Goal: Transaction & Acquisition: Subscribe to service/newsletter

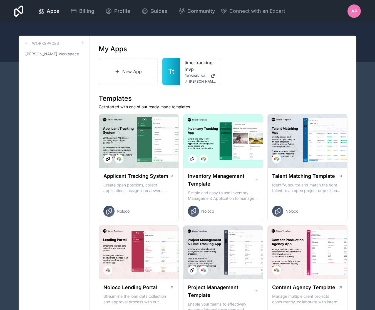
click at [353, 11] on span "AP" at bounding box center [355, 11] width 6 height 7
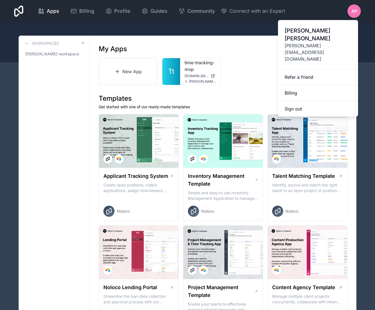
click at [311, 42] on span "[PERSON_NAME][EMAIL_ADDRESS][DOMAIN_NAME]" at bounding box center [318, 52] width 67 height 20
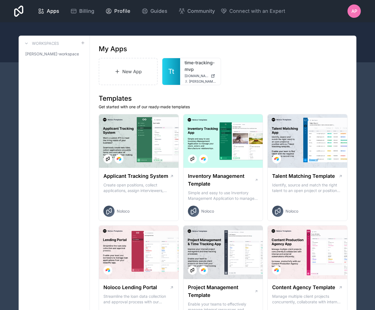
click at [113, 10] on div "Profile" at bounding box center [117, 11] width 25 height 8
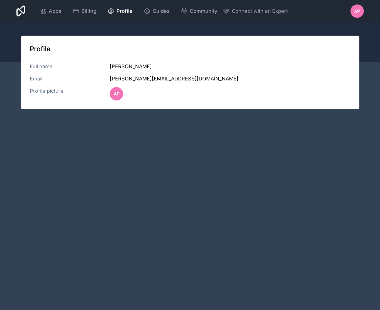
click at [132, 77] on h3 "alfred@studioops.co" at bounding box center [230, 79] width 240 height 8
click at [23, 10] on icon at bounding box center [20, 10] width 9 height 13
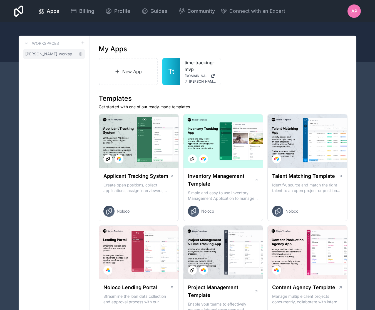
click at [45, 54] on span "alfred-pierce-workspace" at bounding box center [50, 54] width 51 height 6
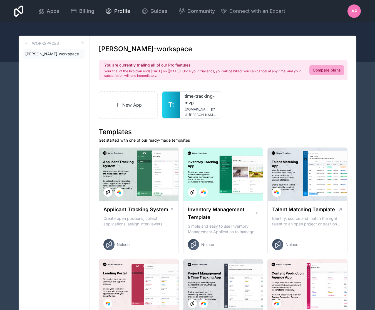
click at [119, 10] on span "Profile" at bounding box center [122, 11] width 16 height 8
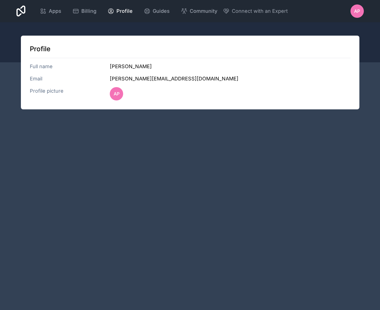
drag, startPoint x: 65, startPoint y: 86, endPoint x: 47, endPoint y: 87, distance: 17.3
click at [65, 86] on div "Profile Full name Alfred Pierce Email alfred@studioops.co Profile picture AP" at bounding box center [190, 73] width 338 height 74
click at [38, 65] on h3 "Full name" at bounding box center [70, 67] width 80 height 8
click at [121, 73] on div "Profile Full name Alfred Pierce Email alfred@studioops.co Profile picture AP" at bounding box center [190, 73] width 338 height 74
click at [118, 80] on h3 "alfred@studioops.co" at bounding box center [230, 79] width 240 height 8
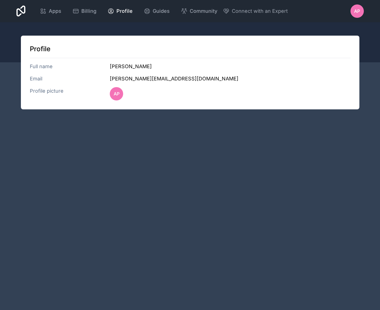
drag, startPoint x: 118, startPoint y: 80, endPoint x: 121, endPoint y: 63, distance: 16.9
click at [118, 79] on h3 "alfred@studioops.co" at bounding box center [230, 79] width 240 height 8
click at [121, 63] on h3 "Alfred Pierce" at bounding box center [230, 67] width 240 height 8
drag, startPoint x: 121, startPoint y: 63, endPoint x: 91, endPoint y: 31, distance: 44.1
click at [119, 62] on div "Profile Full name Alfred Pierce Email alfred@studioops.co Profile picture AP" at bounding box center [190, 73] width 338 height 74
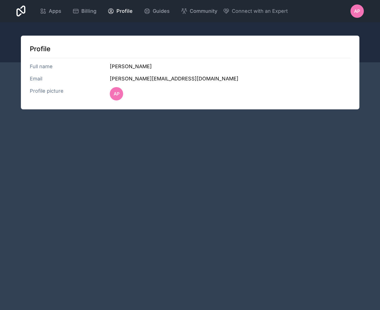
drag, startPoint x: 129, startPoint y: 82, endPoint x: 130, endPoint y: 78, distance: 4.3
click at [129, 81] on h3 "alfred@studioops.co" at bounding box center [230, 79] width 240 height 8
drag, startPoint x: 143, startPoint y: 78, endPoint x: 96, endPoint y: 75, distance: 46.5
click at [96, 75] on div "Email alfred@studioops.co" at bounding box center [190, 79] width 320 height 8
click at [351, 13] on div "AP" at bounding box center [356, 10] width 13 height 13
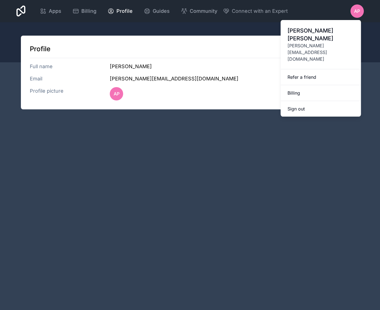
click at [306, 42] on span "alfred@studioops.co" at bounding box center [320, 52] width 67 height 20
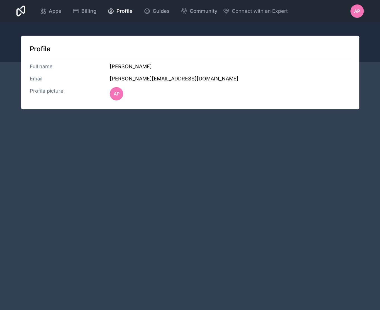
click at [190, 172] on div "Apps Billing Profile Guides Community Connect with an Expert AP Billing Profile…" at bounding box center [190, 155] width 380 height 310
click at [51, 9] on span "Apps" at bounding box center [55, 11] width 13 height 8
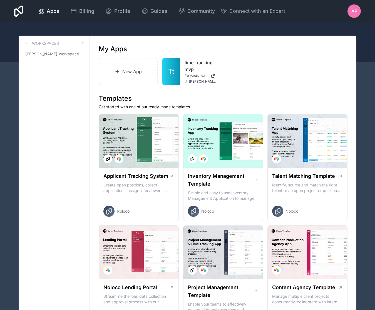
click at [17, 11] on icon at bounding box center [18, 10] width 9 height 13
click at [77, 12] on div "Billing" at bounding box center [82, 11] width 24 height 8
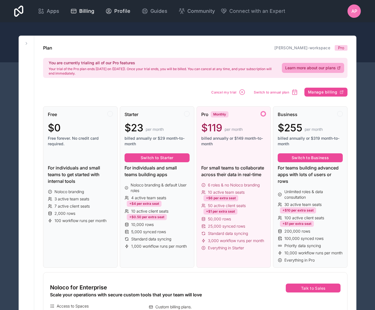
click at [124, 15] on span "Profile" at bounding box center [122, 11] width 16 height 8
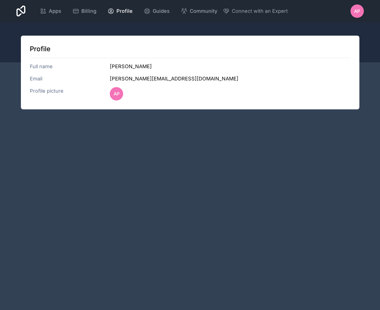
click at [125, 83] on div "Profile Full name Alfred Pierce Email alfred@studioops.co Profile picture AP" at bounding box center [190, 73] width 338 height 74
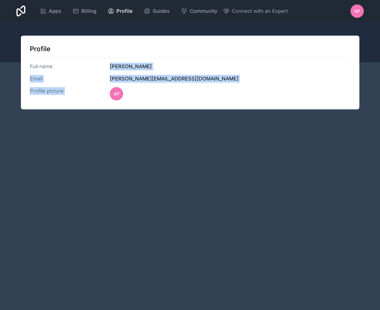
drag, startPoint x: 162, startPoint y: 88, endPoint x: 98, endPoint y: 72, distance: 66.3
click at [98, 72] on div "Profile Full name Alfred Pierce Email alfred@studioops.co Profile picture AP" at bounding box center [190, 73] width 338 height 74
click at [101, 70] on div "Profile Full name Alfred Pierce Email alfred@studioops.co Profile picture AP" at bounding box center [190, 73] width 338 height 74
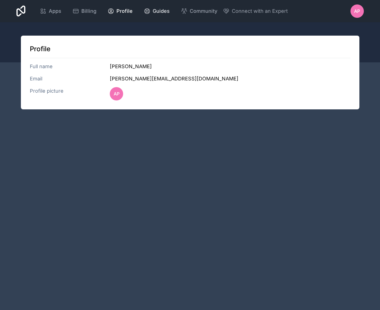
click at [161, 8] on span "Guides" at bounding box center [160, 11] width 17 height 8
click at [206, 9] on span "Community" at bounding box center [203, 11] width 28 height 8
click at [247, 13] on span "Connect with an Expert" at bounding box center [259, 11] width 56 height 8
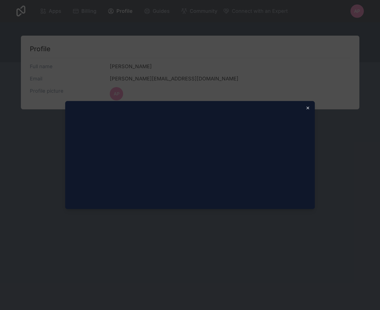
click at [307, 109] on icon "button" at bounding box center [307, 108] width 4 height 4
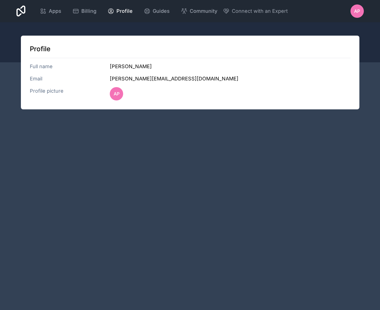
click at [143, 82] on h3 "alfred@studioops.co" at bounding box center [230, 79] width 240 height 8
click at [24, 16] on icon at bounding box center [20, 10] width 9 height 13
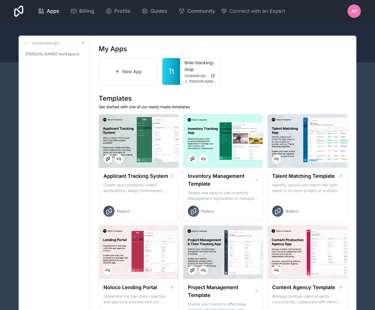
click at [359, 12] on div "AP" at bounding box center [354, 10] width 13 height 13
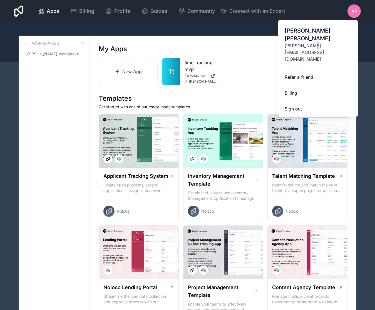
click at [312, 42] on span "alfred@studioops.co" at bounding box center [318, 52] width 67 height 20
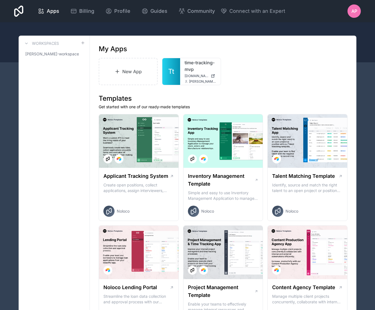
click at [361, 14] on div "AP" at bounding box center [354, 10] width 13 height 13
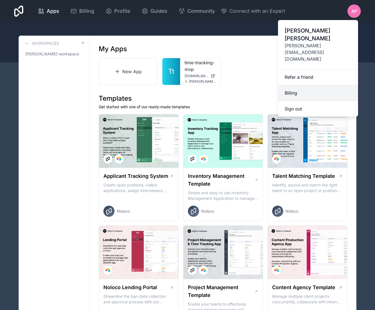
click at [323, 85] on link "Billing" at bounding box center [318, 93] width 80 height 16
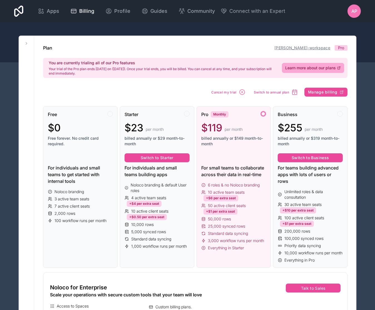
click at [326, 49] on link "alfred-pierce-workspace" at bounding box center [303, 47] width 56 height 5
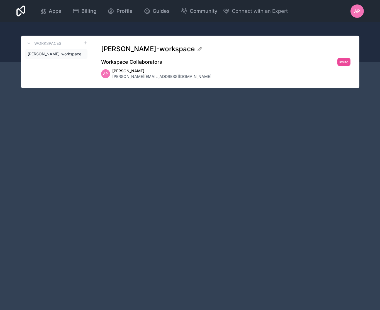
click at [137, 73] on span "Alfred Pierce" at bounding box center [161, 71] width 99 height 6
click at [75, 55] on link "alfred-pierce-workspace" at bounding box center [56, 54] width 62 height 10
click at [83, 53] on icon at bounding box center [82, 53] width 1 height 1
click at [81, 54] on icon at bounding box center [82, 53] width 3 height 3
click at [147, 61] on h2 "Workspace Collaborators" at bounding box center [131, 62] width 61 height 8
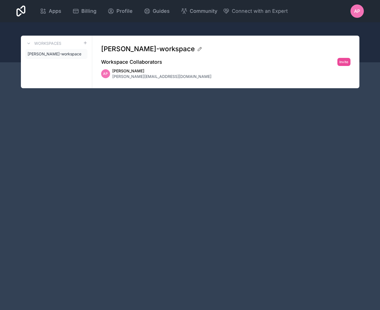
click at [137, 75] on span "alfred@studioops.co" at bounding box center [161, 77] width 99 height 6
click at [61, 55] on span "alfred-pierce-workspace" at bounding box center [53, 54] width 51 height 6
click at [31, 42] on button at bounding box center [28, 43] width 7 height 7
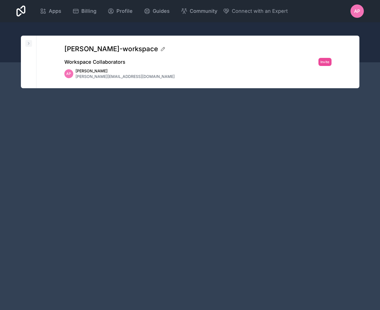
click at [31, 42] on button at bounding box center [28, 43] width 7 height 7
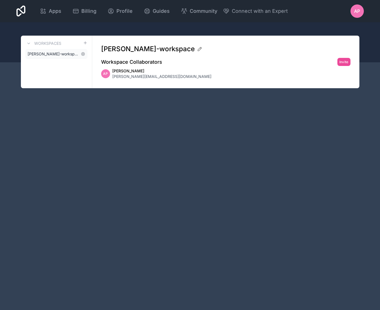
click at [46, 54] on span "alfred-pierce-workspace" at bounding box center [53, 54] width 51 height 6
click at [121, 76] on span "alfred@studioops.co" at bounding box center [161, 77] width 99 height 6
click at [150, 12] on div "Guides" at bounding box center [157, 11] width 26 height 8
click at [88, 11] on span "Billing" at bounding box center [88, 11] width 15 height 8
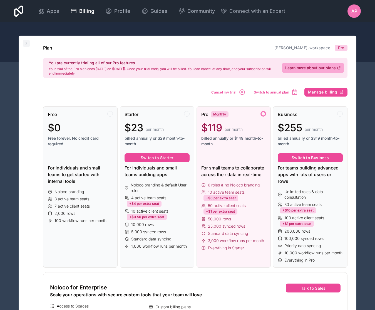
click at [26, 42] on icon at bounding box center [26, 43] width 4 height 4
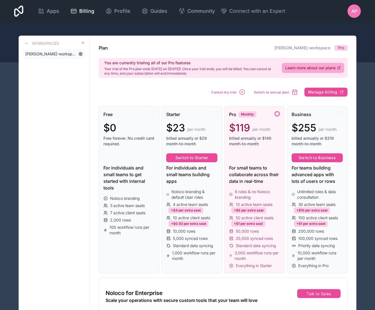
click at [81, 54] on icon at bounding box center [80, 54] width 4 height 4
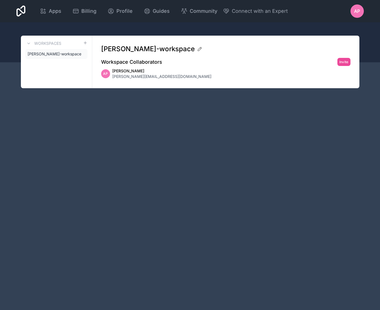
click at [0, 0] on icon at bounding box center [0, 0] width 0 height 0
click at [358, 13] on span "AP" at bounding box center [357, 11] width 6 height 7
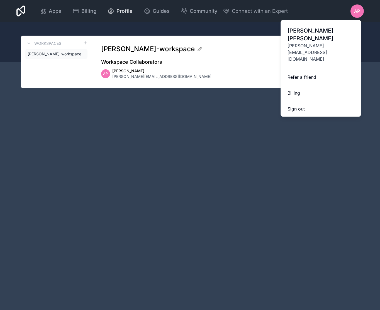
click at [125, 9] on span "Profile" at bounding box center [124, 11] width 16 height 8
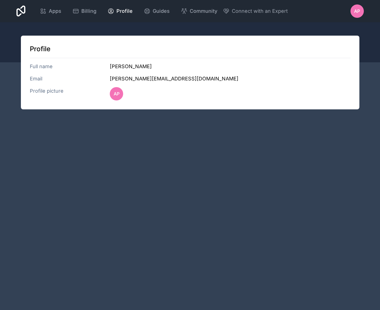
click at [256, 82] on h3 "alfred@studioops.co" at bounding box center [230, 79] width 240 height 8
click at [50, 53] on h1 "Profile" at bounding box center [190, 49] width 320 height 9
click at [118, 95] on span "AP" at bounding box center [117, 93] width 6 height 7
click at [146, 78] on h3 "alfred@studioops.co" at bounding box center [230, 79] width 240 height 8
click at [362, 11] on div "AP" at bounding box center [356, 10] width 13 height 13
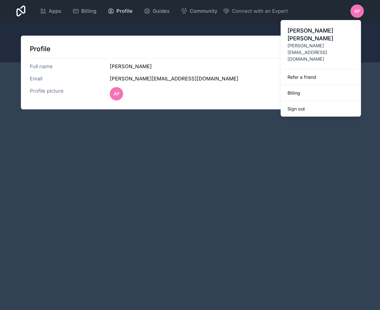
click at [123, 11] on span "Profile" at bounding box center [124, 11] width 16 height 8
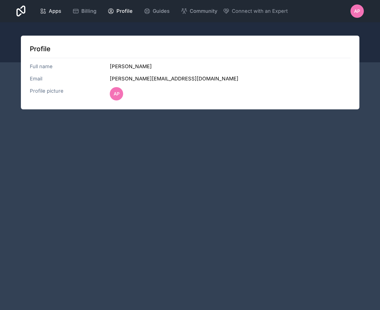
click at [60, 11] on span "Apps" at bounding box center [55, 11] width 13 height 8
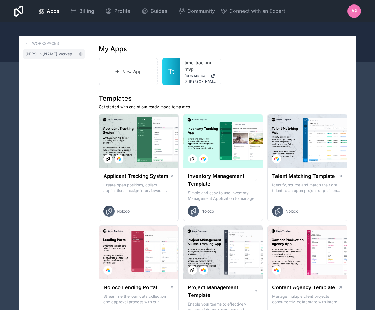
click at [56, 57] on link "alfred-pierce-workspace" at bounding box center [54, 54] width 62 height 10
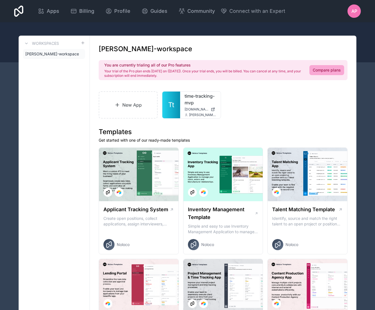
click at [354, 14] on span "AP" at bounding box center [355, 11] width 6 height 7
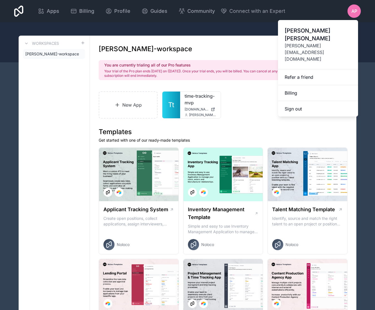
click at [313, 42] on span "alfred@studioops.co" at bounding box center [318, 52] width 67 height 20
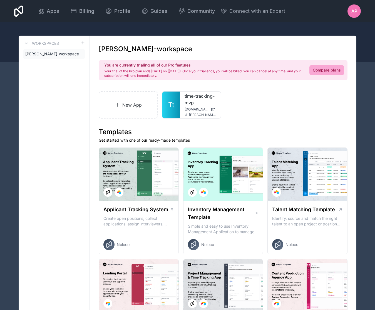
click at [366, 12] on div "Apps Billing Profile Guides Community Connect with an Expert AP Billing Profile…" at bounding box center [187, 11] width 375 height 22
click at [353, 12] on span "AP" at bounding box center [355, 11] width 6 height 7
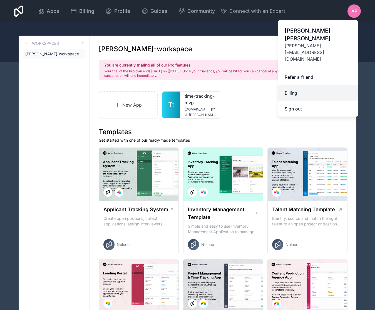
click at [297, 85] on link "Billing" at bounding box center [318, 93] width 80 height 16
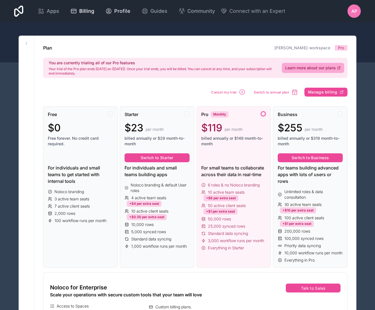
click at [119, 12] on span "Profile" at bounding box center [122, 11] width 16 height 8
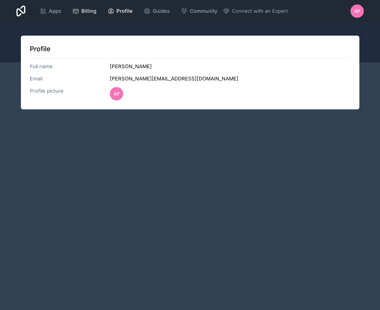
click at [80, 14] on div "Billing" at bounding box center [84, 11] width 24 height 8
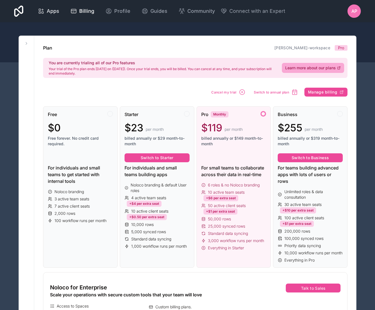
click at [55, 13] on span "Apps" at bounding box center [53, 11] width 13 height 8
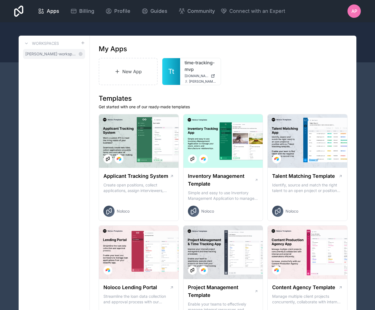
click at [58, 53] on span "alfred-pierce-workspace" at bounding box center [50, 54] width 51 height 6
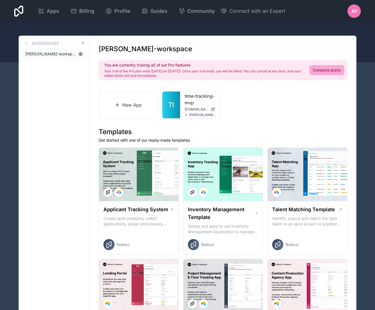
click at [80, 53] on icon at bounding box center [80, 53] width 1 height 1
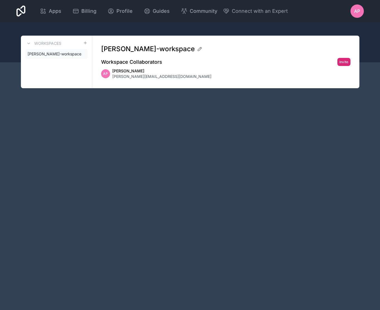
click at [341, 63] on button "Invite" at bounding box center [343, 62] width 13 height 8
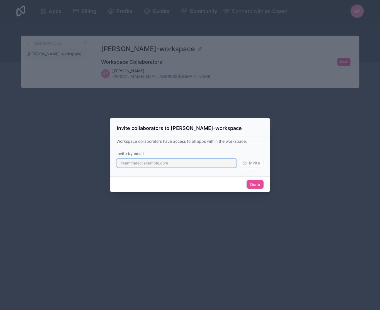
click at [129, 163] on input "text" at bounding box center [176, 163] width 120 height 9
type input "alfred@studiobasehq.com"
click at [238, 159] on button "Invite" at bounding box center [250, 163] width 25 height 9
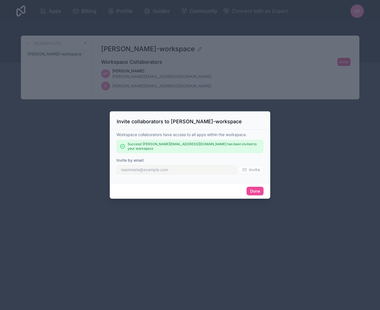
click at [311, 144] on div at bounding box center [190, 155] width 380 height 310
click at [256, 188] on button "Done" at bounding box center [254, 191] width 17 height 9
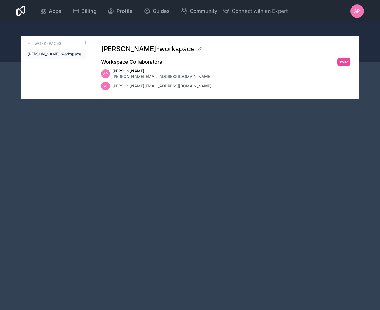
click at [134, 84] on span "alfred@studiobasehq.com" at bounding box center [161, 86] width 99 height 6
click at [134, 73] on span "Alfred Pierce" at bounding box center [161, 71] width 99 height 6
click at [133, 77] on span "alfred@studioops.co" at bounding box center [161, 77] width 99 height 6
click at [197, 48] on icon at bounding box center [200, 49] width 6 height 6
click at [186, 124] on div "Apps Billing Profile Guides Community Connect with an Expert AP Billing Profile…" at bounding box center [190, 155] width 380 height 310
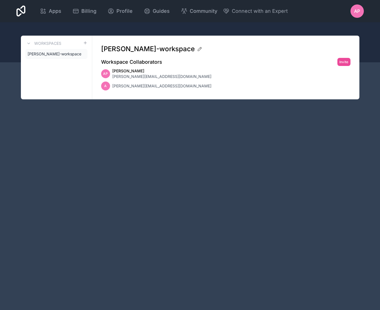
drag, startPoint x: 147, startPoint y: 91, endPoint x: 142, endPoint y: 84, distance: 9.0
click at [146, 90] on div "alfred-pierce-workspace Workspace Collaborators Invite AP Alfred Pierce alfred@…" at bounding box center [225, 68] width 267 height 64
click at [142, 84] on span "alfred@studiobasehq.com" at bounding box center [161, 86] width 99 height 6
click at [152, 127] on div "Apps Billing Profile Guides Community Connect with an Expert AP Billing Profile…" at bounding box center [190, 155] width 380 height 310
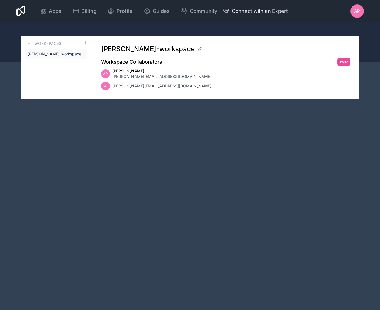
click at [242, 15] on span "Connect with an Expert" at bounding box center [259, 11] width 56 height 8
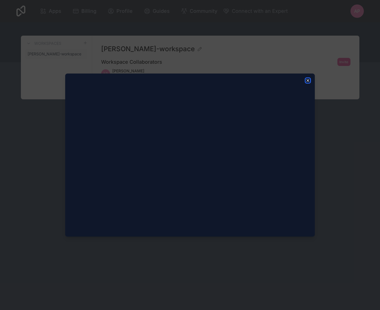
click at [306, 81] on icon "button" at bounding box center [307, 80] width 4 height 4
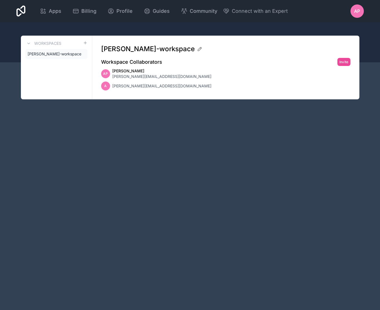
click at [317, 178] on div "Apps Billing Profile Guides Community Connect with an Expert AP Billing Profile…" at bounding box center [190, 155] width 380 height 310
click at [360, 16] on div "AP" at bounding box center [356, 10] width 13 height 13
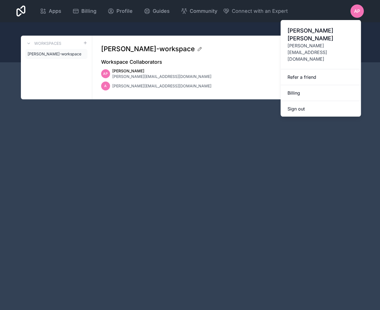
click at [149, 100] on div "Apps Billing Profile Guides Community Connect with an Expert AP Billing Profile…" at bounding box center [190, 155] width 380 height 310
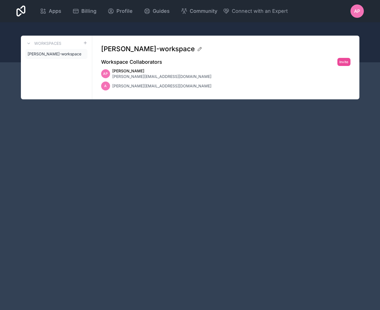
click at [146, 85] on span "alfred@studiobasehq.com" at bounding box center [161, 86] width 99 height 6
click at [139, 75] on span "alfred@studioops.co" at bounding box center [161, 77] width 99 height 6
click at [127, 71] on span "Alfred Pierce" at bounding box center [161, 71] width 99 height 6
click at [85, 8] on span "Billing" at bounding box center [88, 11] width 15 height 8
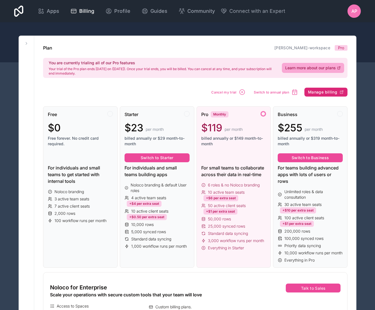
click at [325, 95] on button "Manage billing" at bounding box center [326, 92] width 43 height 9
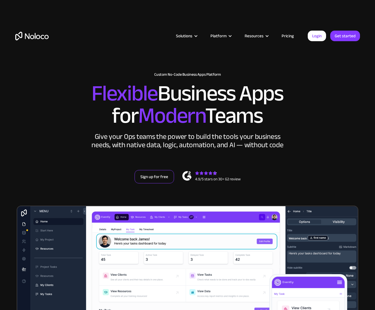
click at [143, 180] on link "Sign up for free" at bounding box center [155, 176] width 40 height 13
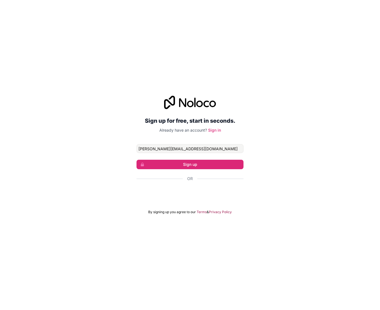
type input "[PERSON_NAME][EMAIL_ADDRESS][DOMAIN_NAME]"
click button "Sign up" at bounding box center [189, 164] width 107 height 9
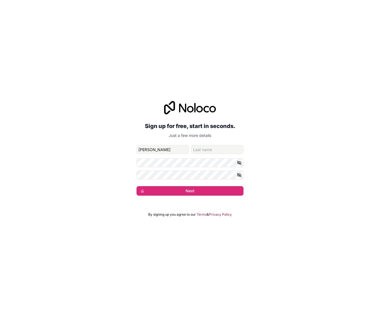
type input "[PERSON_NAME]"
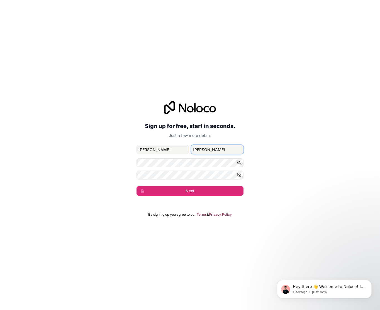
type input "[PERSON_NAME]"
click at [318, 283] on div "Hey there 👋 Welcome to Noloco! If you have any questions, just reply to this me…" at bounding box center [324, 289] width 95 height 18
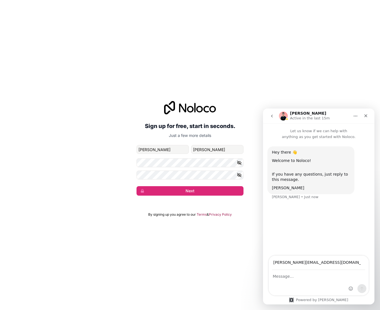
type input "[PERSON_NAME][EMAIL_ADDRESS][DOMAIN_NAME]"
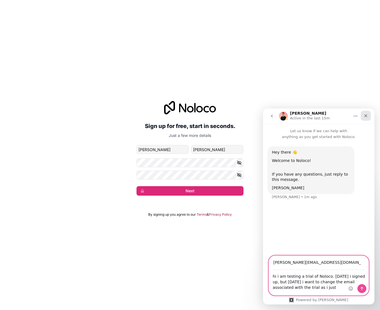
type textarea "hi i am testing a trial of Noloco. [DATE] i signed up, but [DATE] i want to cha…"
click at [364, 114] on icon "Close" at bounding box center [365, 116] width 4 height 4
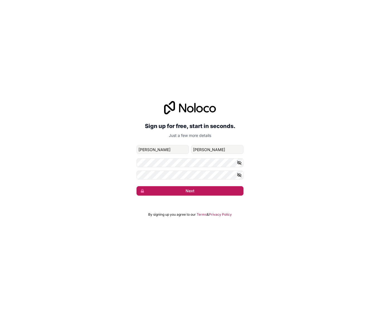
click at [182, 192] on button "Next" at bounding box center [189, 190] width 107 height 9
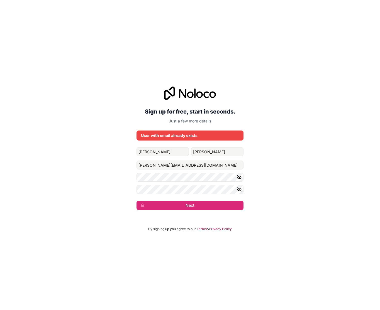
click at [343, 270] on div "Sign up for free, start in seconds. Just a few more details User with email alr…" at bounding box center [190, 155] width 380 height 310
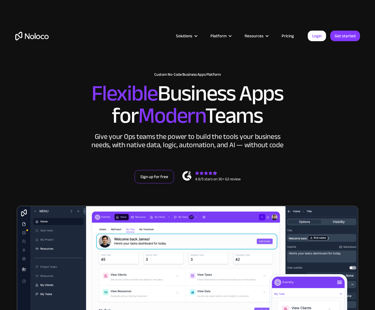
click at [156, 178] on link "Sign up for free" at bounding box center [155, 176] width 40 height 13
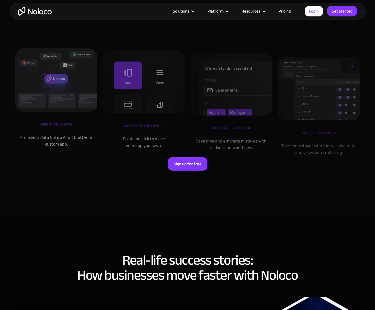
scroll to position [3256, 0]
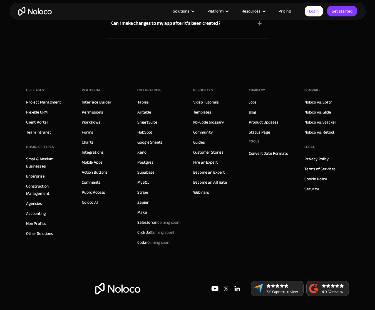
click at [38, 122] on link "Client Portal" at bounding box center [36, 122] width 21 height 7
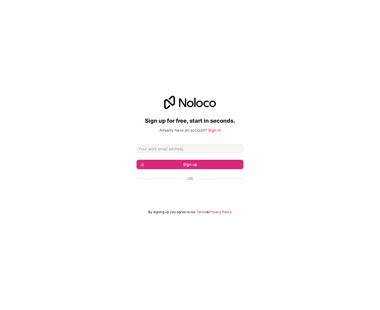
click at [160, 149] on input "Email address" at bounding box center [189, 148] width 107 height 9
type input "[PERSON_NAME][EMAIL_ADDRESS][DOMAIN_NAME]"
click button "Sign up" at bounding box center [189, 164] width 107 height 9
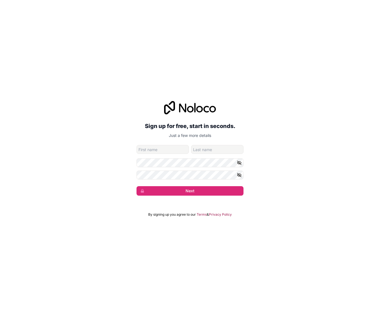
click at [296, 223] on div "Sign up for free, start in seconds. Just a few more details [PERSON_NAME][EMAIL…" at bounding box center [190, 155] width 380 height 310
click at [157, 148] on input "given-name" at bounding box center [162, 149] width 52 height 9
type input "Alfred"
type input "Pierce"
click at [136, 186] on button "Next" at bounding box center [189, 190] width 107 height 9
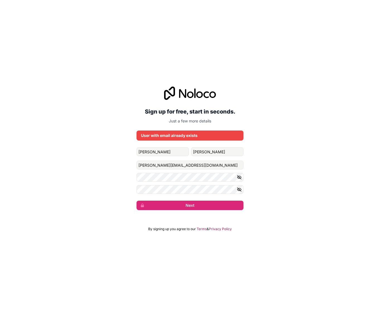
click at [176, 121] on p "Just a few more details" at bounding box center [189, 121] width 107 height 6
click at [196, 207] on button "Next" at bounding box center [189, 205] width 107 height 9
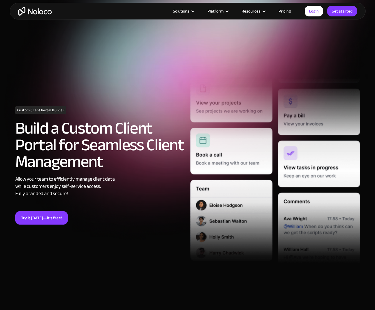
scroll to position [28, 0]
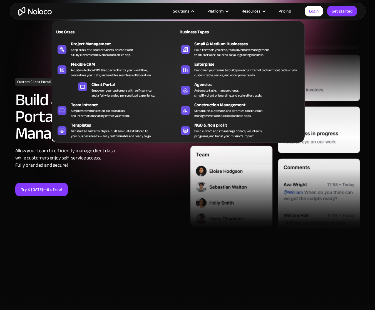
click at [192, 12] on div "Solutions" at bounding box center [183, 11] width 35 height 7
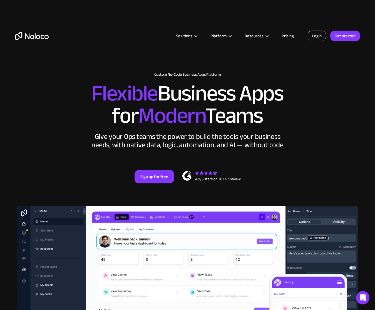
click at [321, 37] on link "Login" at bounding box center [317, 36] width 18 height 11
click at [366, 296] on icon "Open Intercom Messenger" at bounding box center [363, 297] width 6 height 7
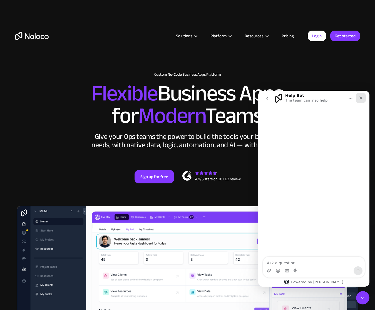
click at [361, 98] on icon "Close" at bounding box center [361, 98] width 3 height 3
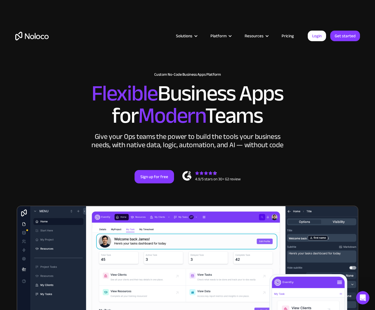
click at [290, 32] on link "Pricing" at bounding box center [288, 35] width 26 height 7
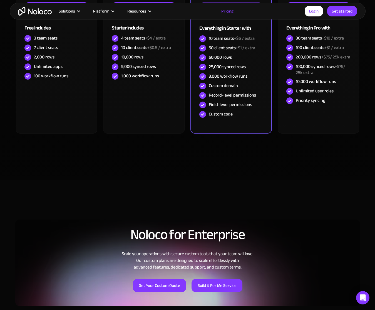
scroll to position [230, 0]
